Goal: Task Accomplishment & Management: Manage account settings

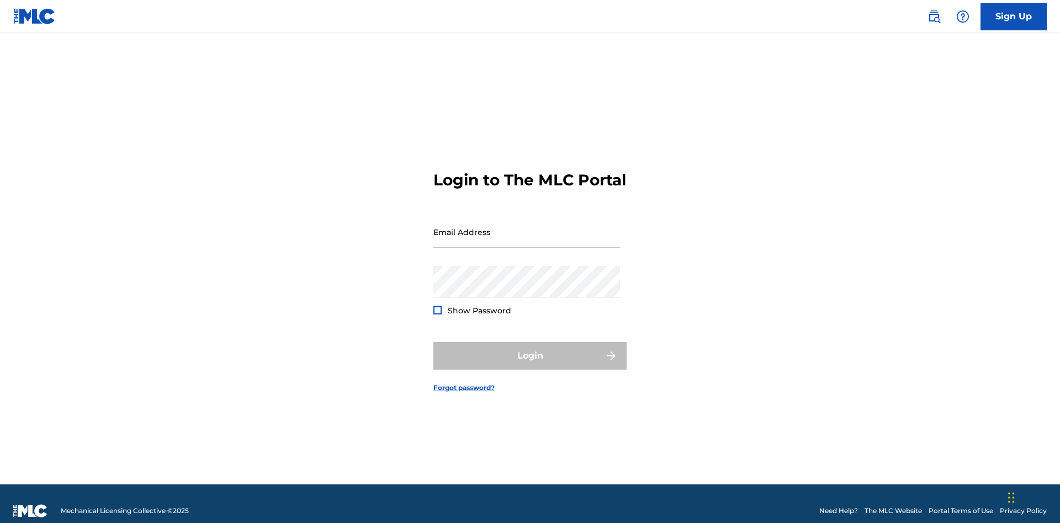
scroll to position [14, 0]
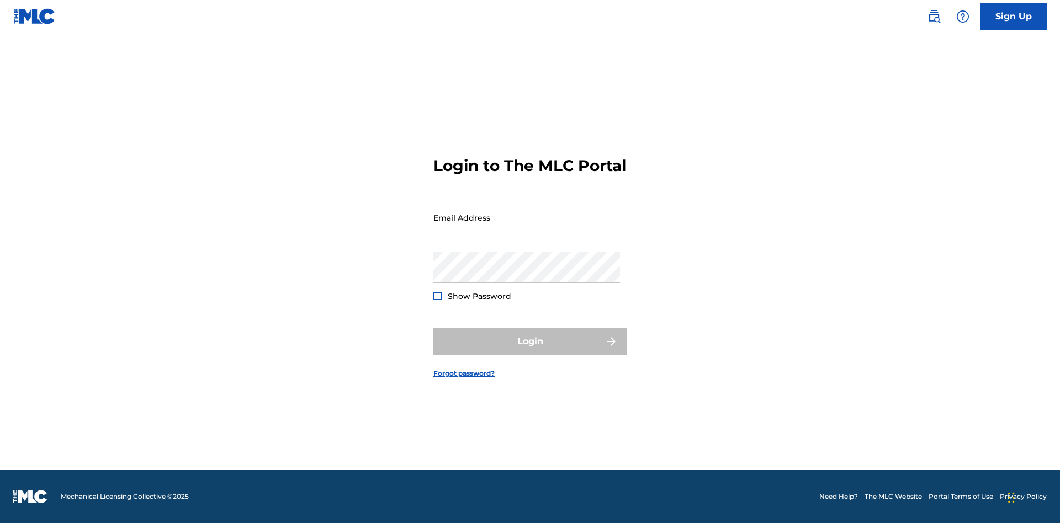
click at [526, 227] on input "Email Address" at bounding box center [526, 217] width 187 height 31
type input "Krystal.Ribble@themlc.com"
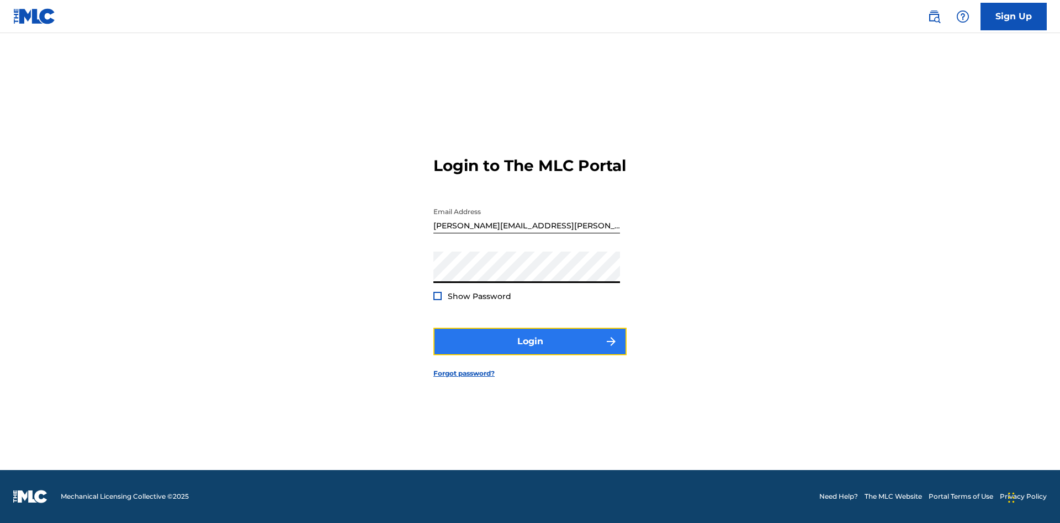
click at [530, 351] on button "Login" at bounding box center [529, 342] width 193 height 28
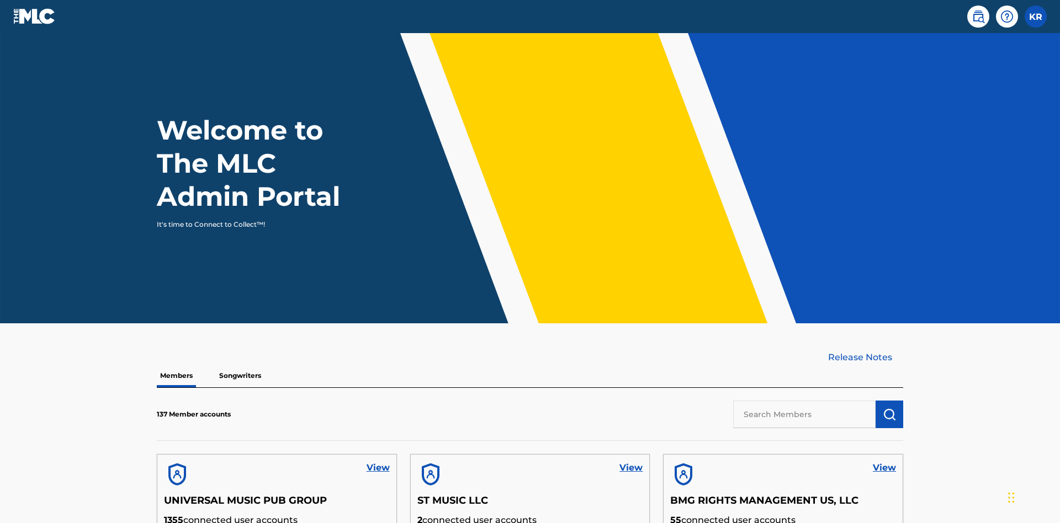
click at [804, 401] on input "text" at bounding box center [804, 415] width 142 height 28
type input "King McTesterson"
click at [889, 408] on img "submit" at bounding box center [888, 414] width 13 height 13
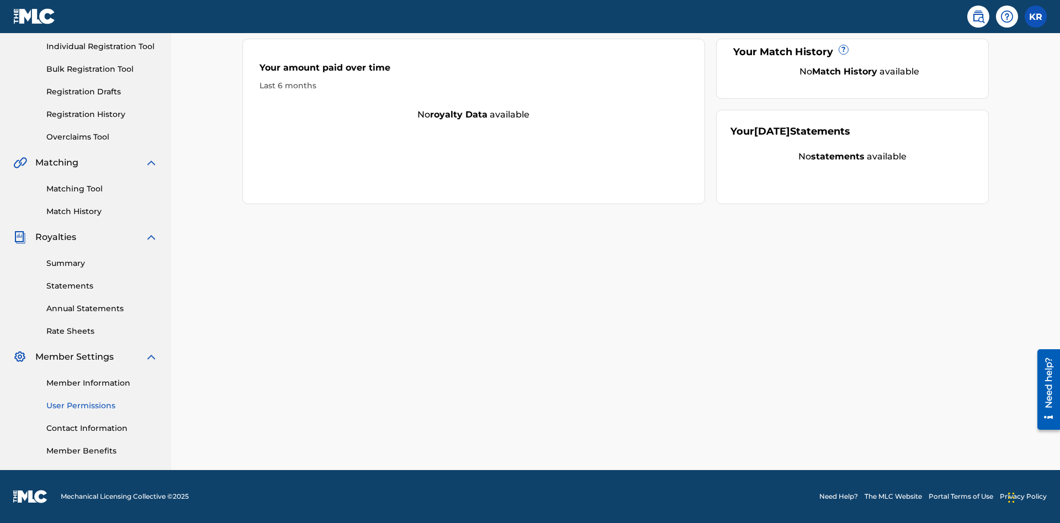
click at [102, 406] on link "User Permissions" at bounding box center [101, 406] width 111 height 12
